Goal: Information Seeking & Learning: Learn about a topic

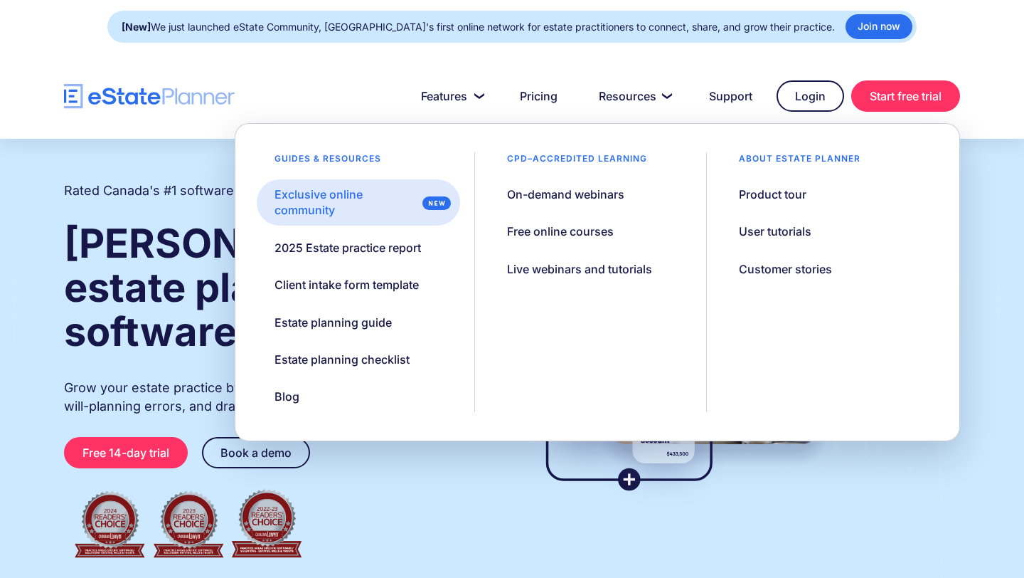
click at [312, 210] on div "Exclusive online community" at bounding box center [346, 202] width 142 height 32
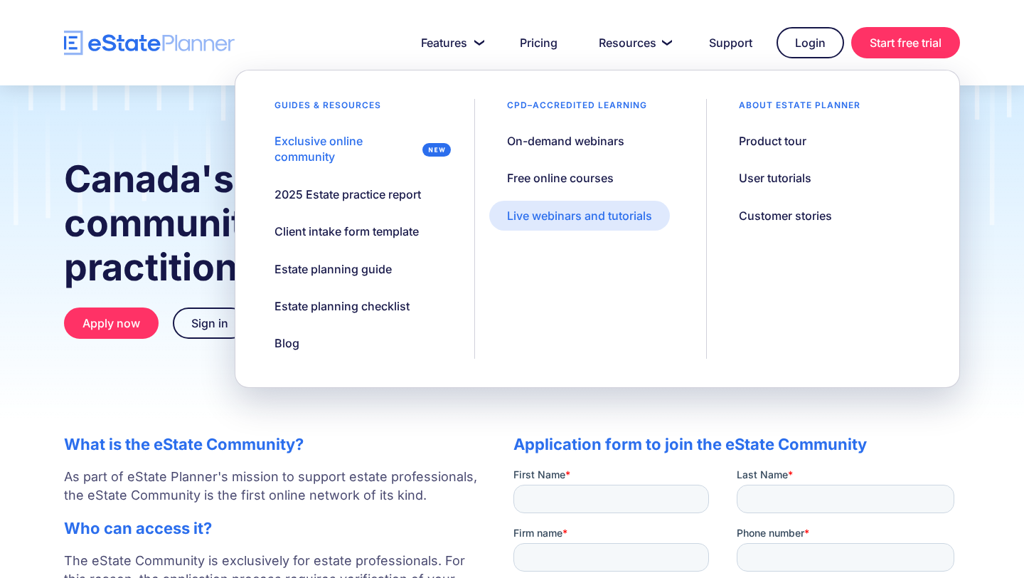
click at [554, 216] on div "Live webinars and tutorials" at bounding box center [579, 216] width 145 height 16
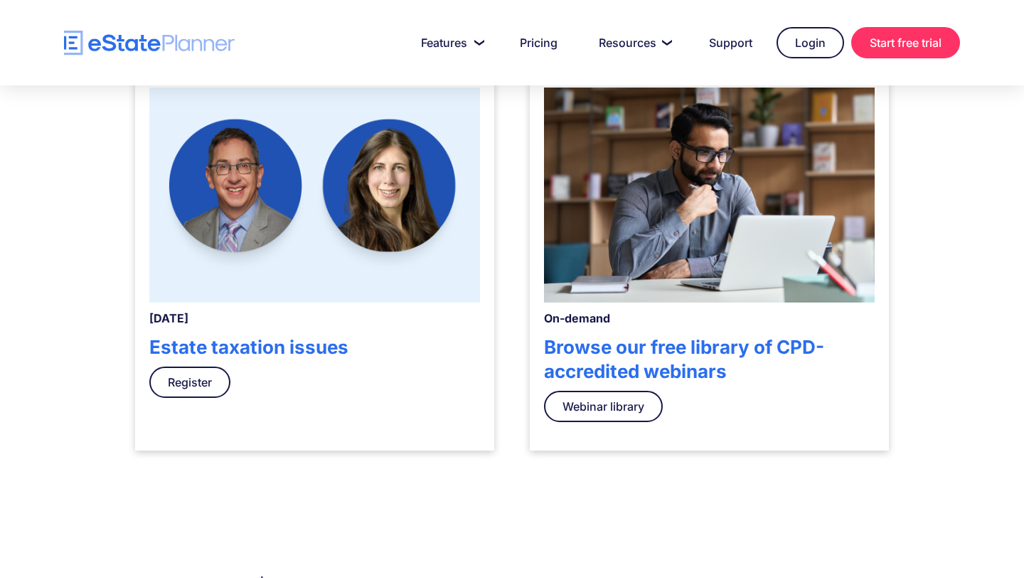
scroll to position [459, 0]
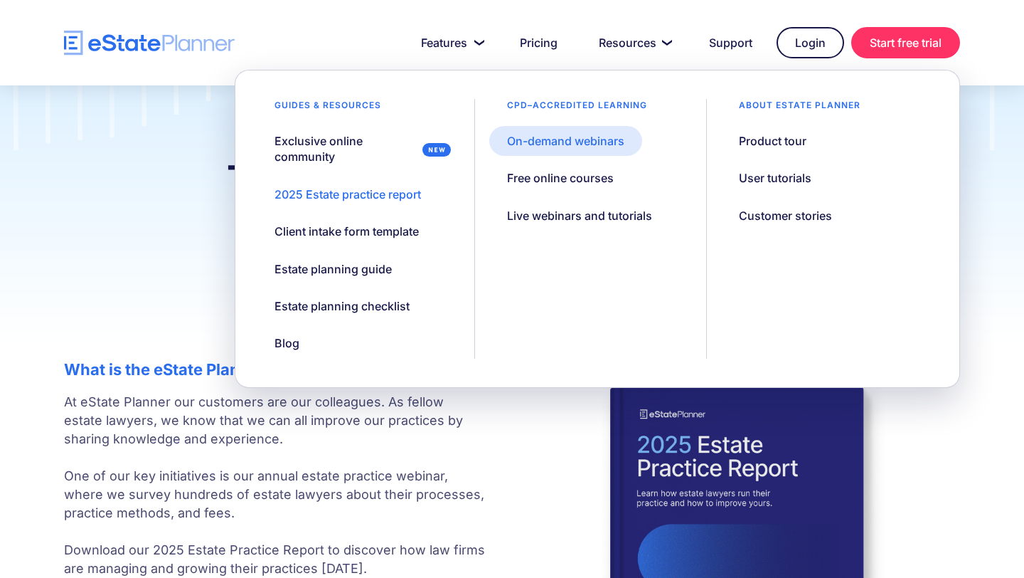
click at [536, 139] on div "On-demand webinars" at bounding box center [565, 141] width 117 height 16
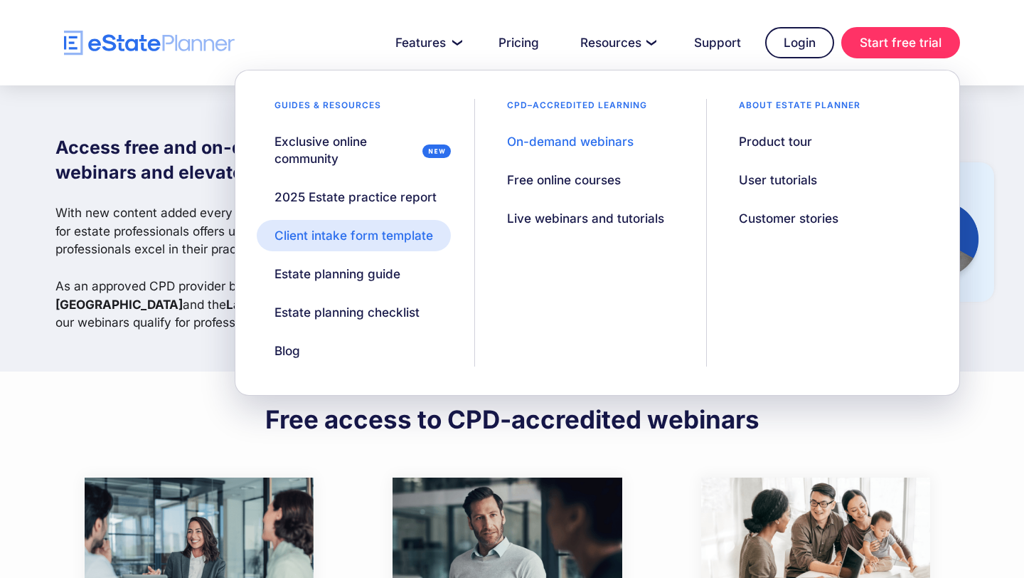
click at [324, 240] on div "Client intake form template" at bounding box center [354, 235] width 159 height 17
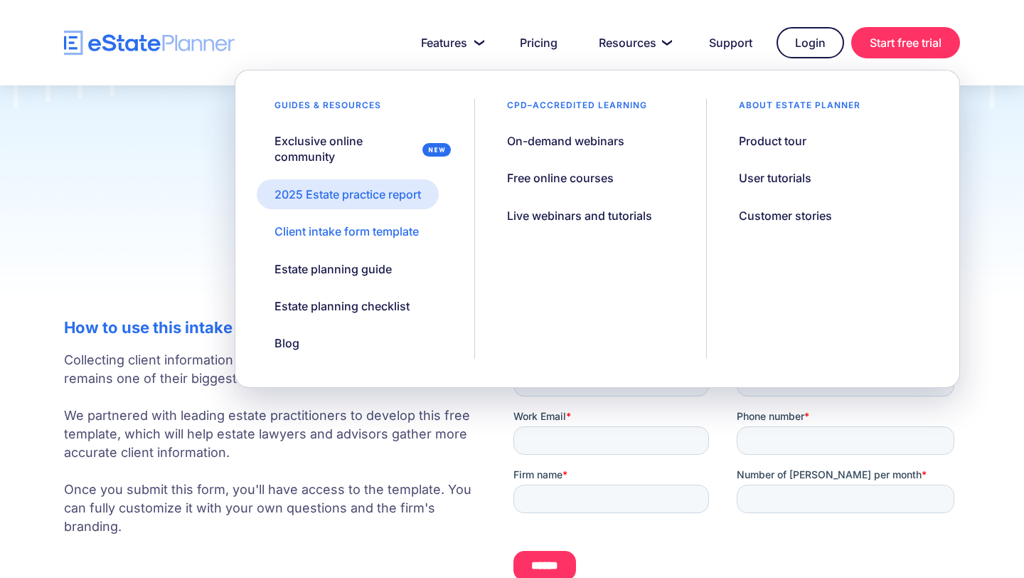
click at [364, 200] on div "2025 Estate practice report" at bounding box center [348, 194] width 147 height 16
